Goal: Information Seeking & Learning: Find contact information

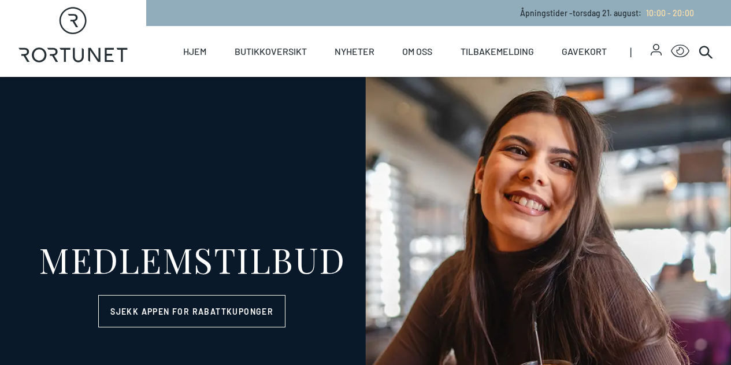
select select "NO"
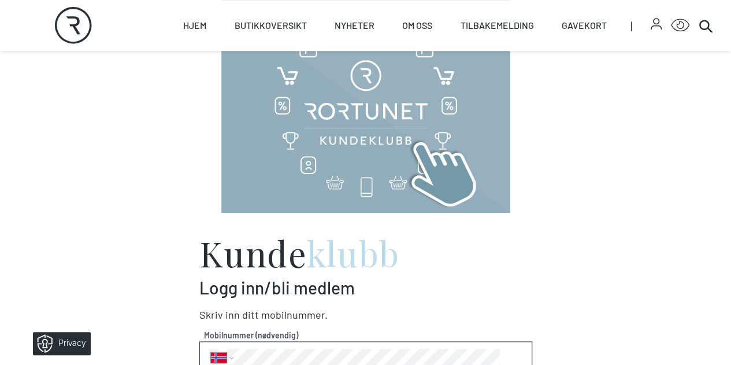
scroll to position [643, 0]
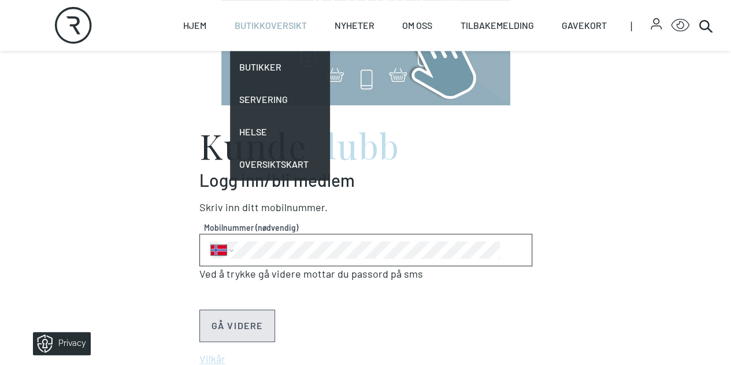
click at [272, 34] on link "Butikkoversikt" at bounding box center [271, 25] width 72 height 51
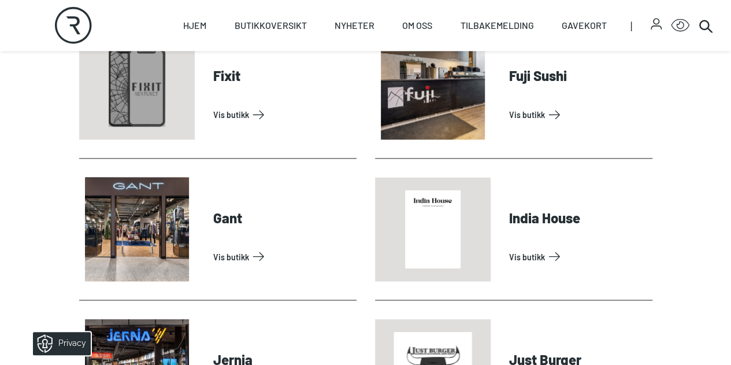
scroll to position [957, 0]
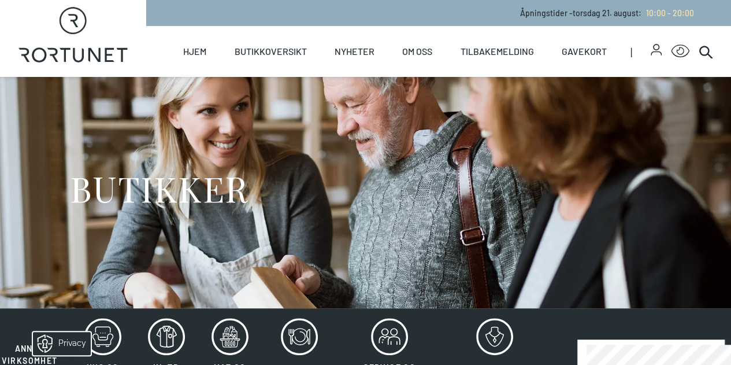
select select "NO"
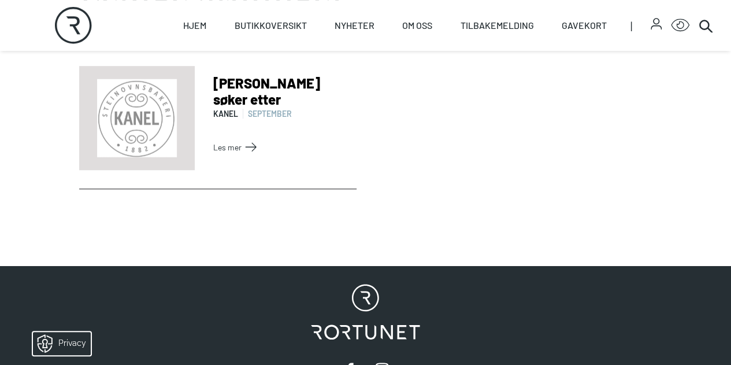
scroll to position [409, 0]
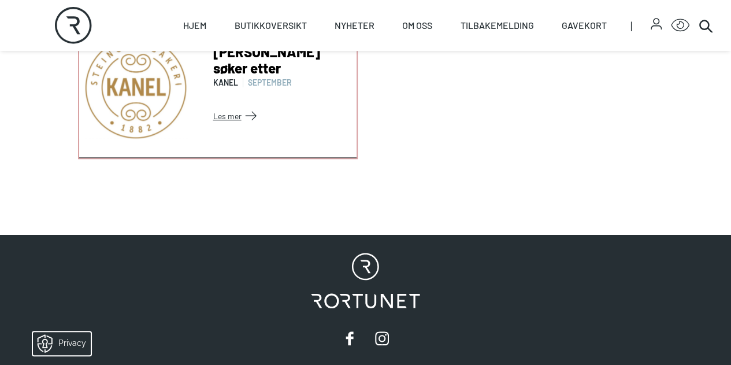
click at [213, 109] on link "Les mer" at bounding box center [282, 115] width 139 height 18
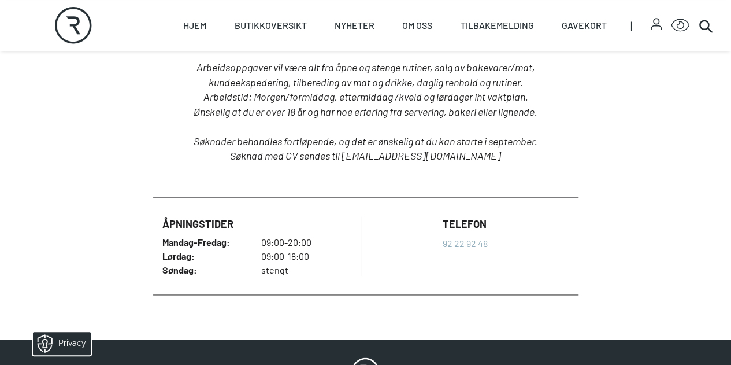
scroll to position [731, 0]
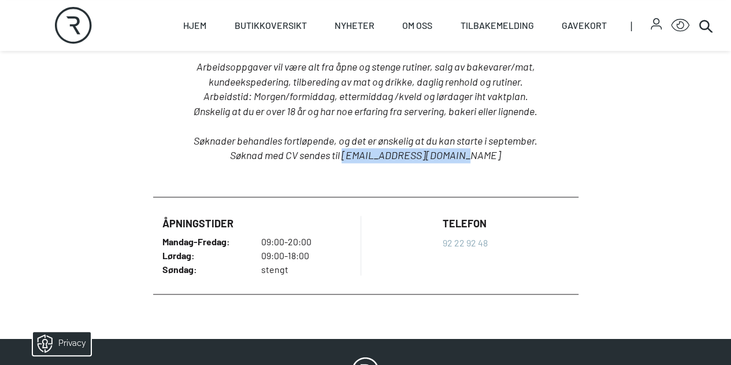
drag, startPoint x: 368, startPoint y: 154, endPoint x: 484, endPoint y: 156, distance: 116.2
click at [484, 156] on p "Søknad med CV sendes til rortunet@kanelbakeri.no" at bounding box center [365, 155] width 407 height 15
copy em "rortunet@kanelbakeri.no"
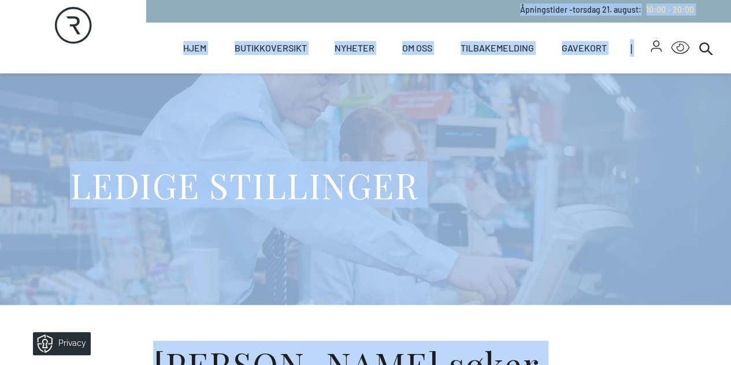
scroll to position [0, 0]
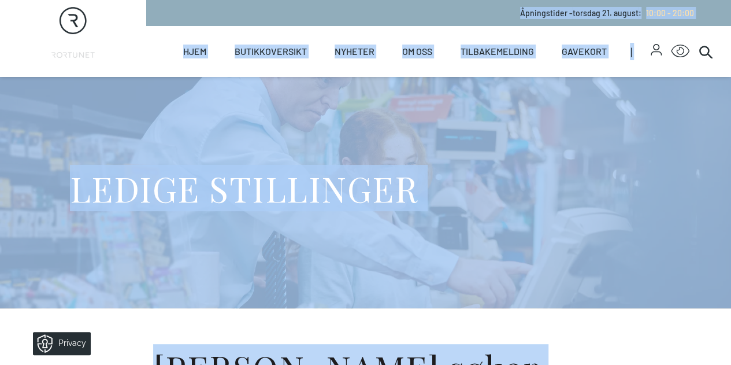
drag, startPoint x: 90, startPoint y: 146, endPoint x: 14, endPoint y: -29, distance: 191.6
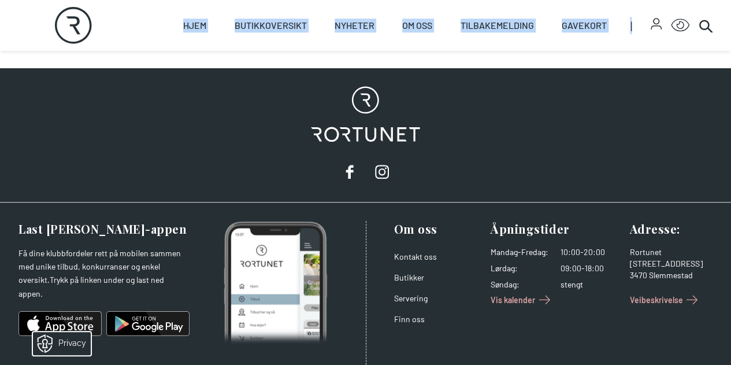
scroll to position [614, 0]
